Goal: Transaction & Acquisition: Purchase product/service

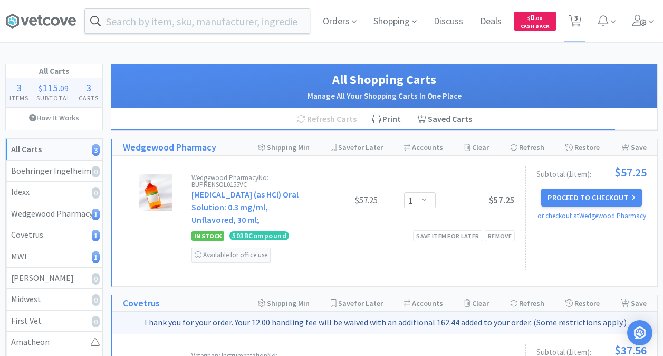
select select "1"
select select "3"
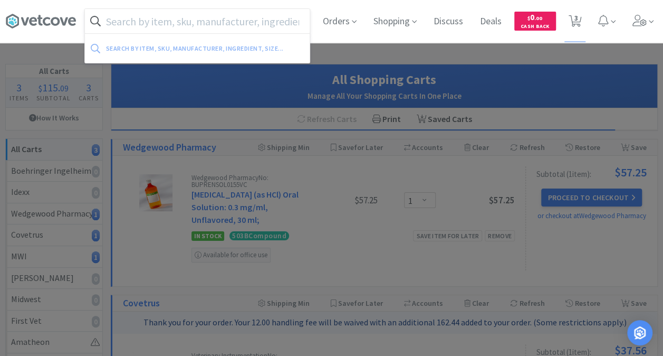
click at [166, 22] on input "text" at bounding box center [197, 21] width 225 height 24
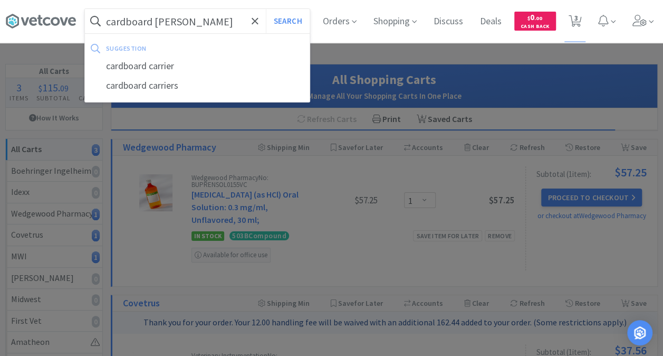
click at [129, 63] on div "cardboard carrier" at bounding box center [197, 66] width 225 height 20
type input "cardboard carrier"
select select "3"
select select "1"
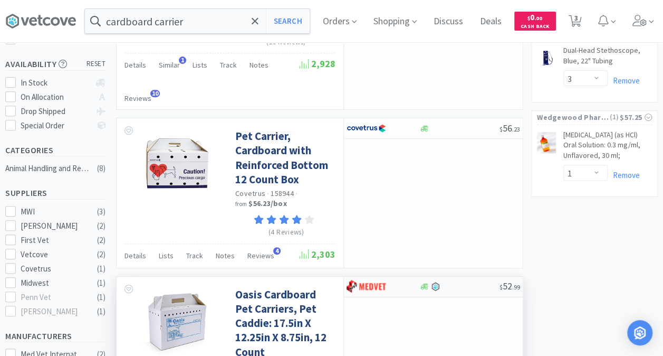
scroll to position [158, 0]
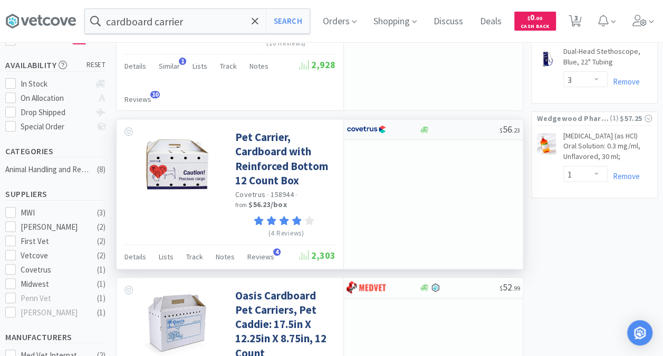
click at [378, 130] on img at bounding box center [367, 129] width 40 height 16
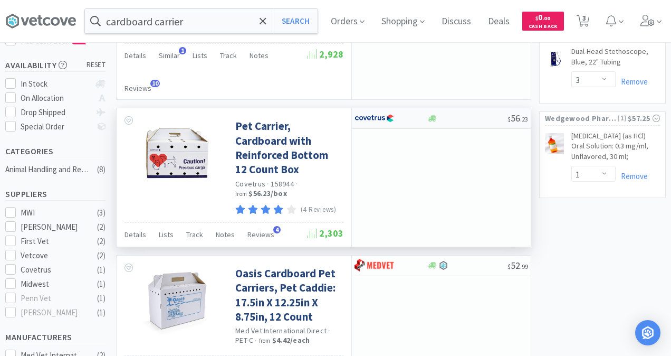
select select "1"
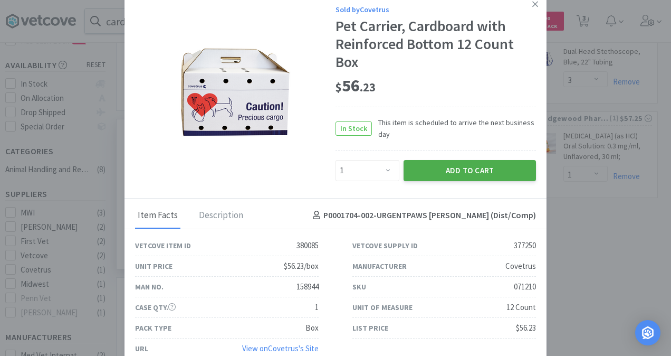
click at [473, 172] on button "Add to Cart" at bounding box center [470, 170] width 132 height 21
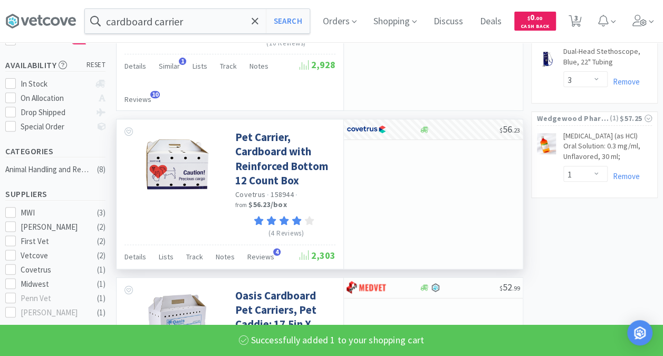
select select "1"
select select "3"
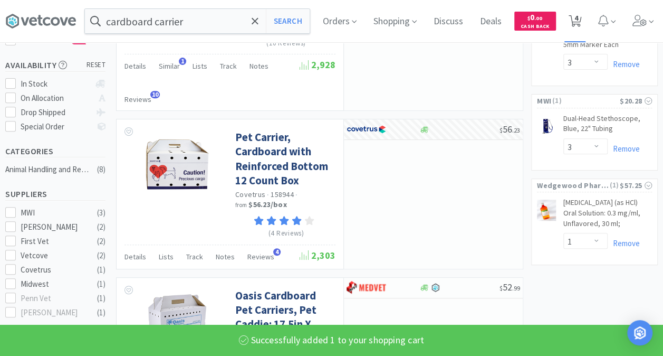
click at [578, 17] on span "4" at bounding box center [577, 18] width 4 height 42
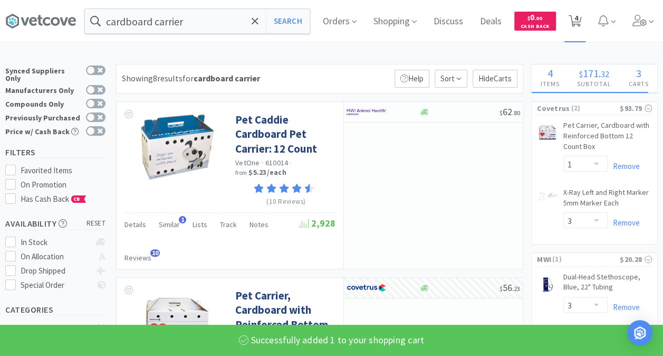
select select "1"
select select "3"
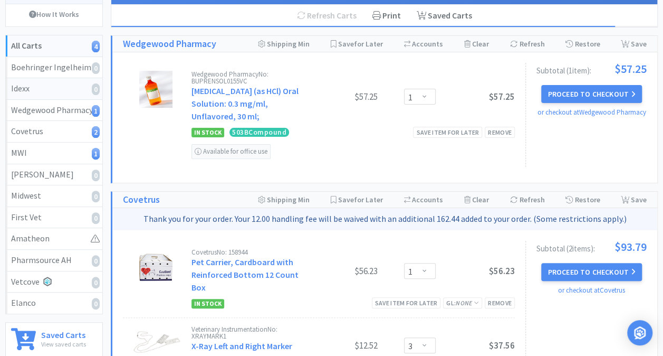
scroll to position [106, 0]
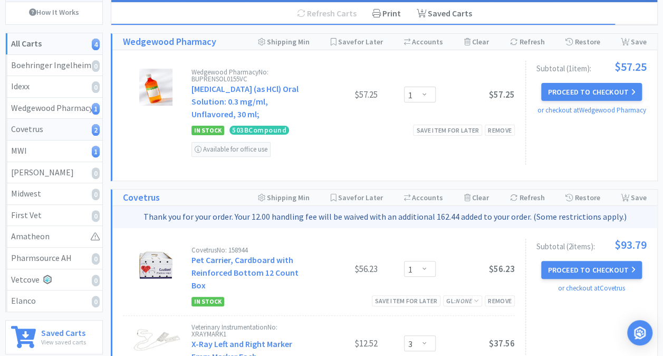
click at [42, 125] on div "Covetrus 2" at bounding box center [54, 129] width 86 height 14
select select "1"
select select "3"
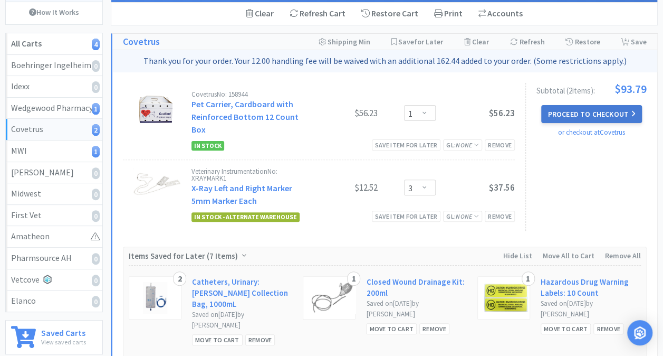
click at [587, 111] on button "Proceed to Checkout" at bounding box center [591, 114] width 100 height 18
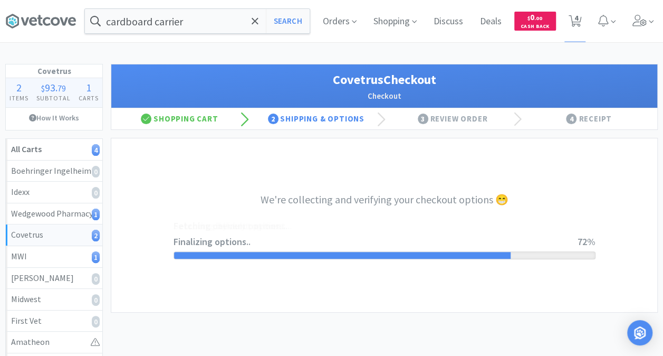
select select "ACCOUNT"
select select "cvt-standard-net"
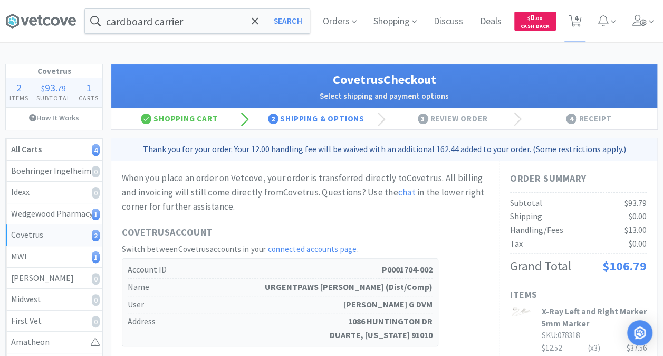
click at [25, 234] on div "Covetrus 2" at bounding box center [54, 235] width 86 height 14
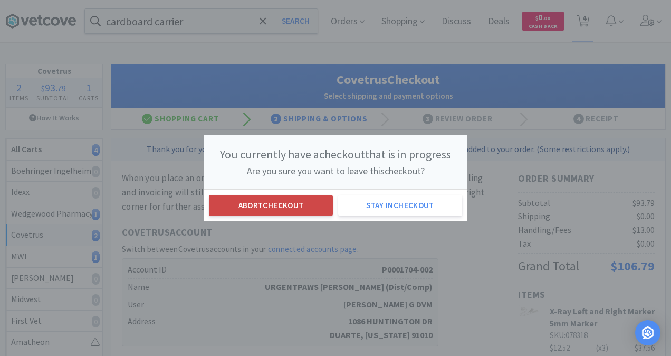
click at [297, 202] on button "Abort checkout" at bounding box center [271, 205] width 124 height 21
select select "1"
select select "3"
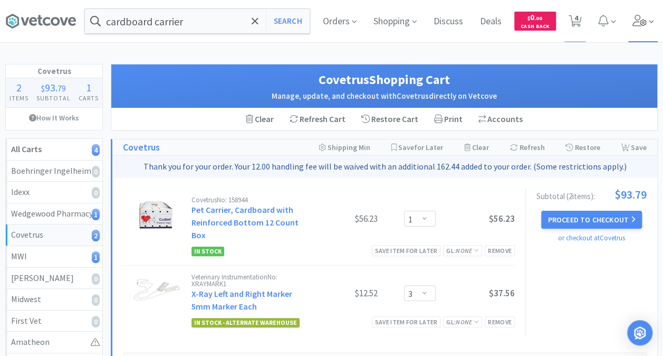
click at [651, 22] on icon at bounding box center [651, 21] width 5 height 9
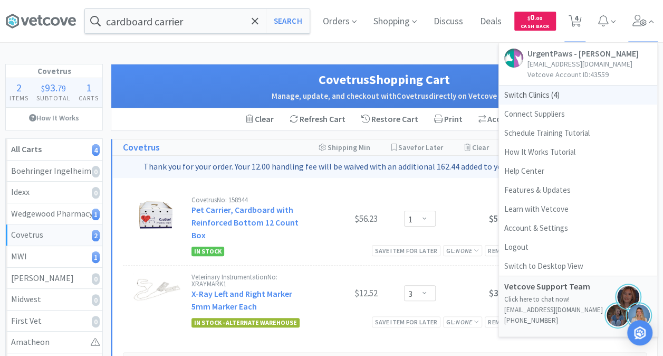
click at [523, 96] on span "Switch Clinics ( 4 )" at bounding box center [578, 94] width 158 height 19
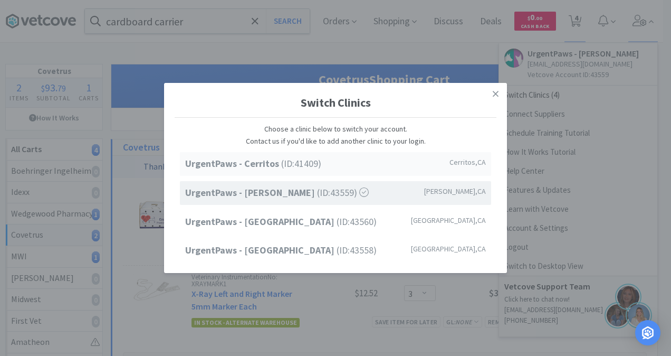
click at [269, 168] on strong "UrgentPaws - Cerritos" at bounding box center [233, 163] width 96 height 12
